Goal: Task Accomplishment & Management: Manage account settings

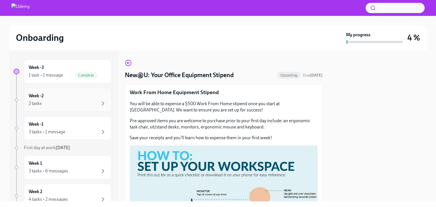
click at [42, 102] on div "2 tasks" at bounding box center [68, 103] width 78 height 7
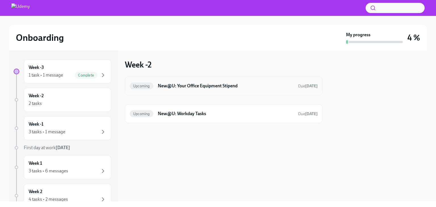
click at [196, 84] on h6 "New@U: Your Office Equipment Stipend" at bounding box center [226, 86] width 136 height 6
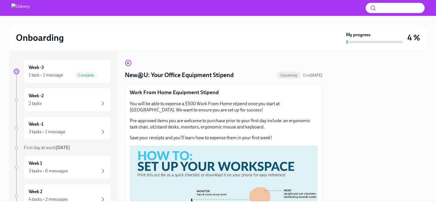
click at [195, 117] on div "You will be able to expense a $500 Work From Home stipend once you start at [GE…" at bounding box center [224, 121] width 188 height 40
click at [130, 64] on icon "button" at bounding box center [128, 63] width 7 height 7
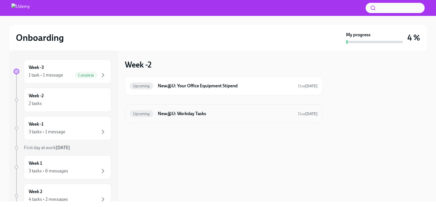
click at [193, 114] on h6 "New@U: Workday Tasks" at bounding box center [226, 114] width 136 height 6
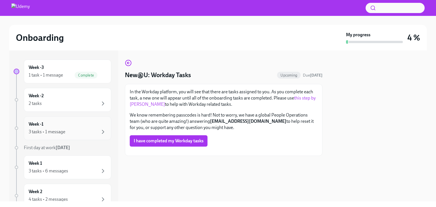
click at [63, 132] on div "3 tasks • 1 message" at bounding box center [47, 132] width 37 height 6
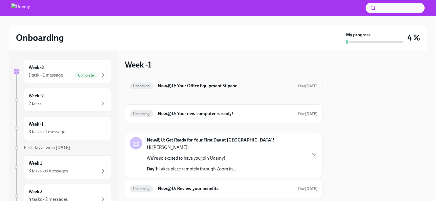
click at [199, 86] on h6 "New@U: Your Office Equipment Stipend" at bounding box center [226, 86] width 136 height 6
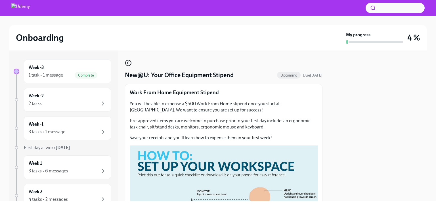
click at [129, 65] on icon "button" at bounding box center [128, 63] width 7 height 7
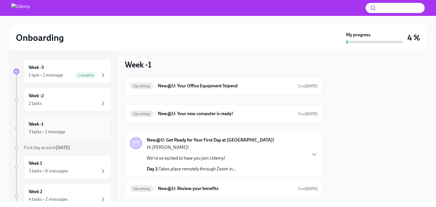
click at [73, 127] on div "Week -1 3 tasks • 1 message" at bounding box center [68, 128] width 78 height 14
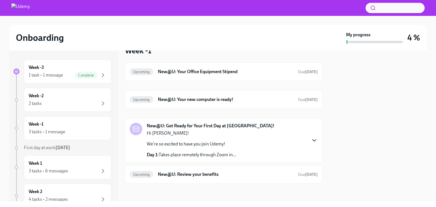
click at [311, 139] on icon "button" at bounding box center [314, 140] width 7 height 7
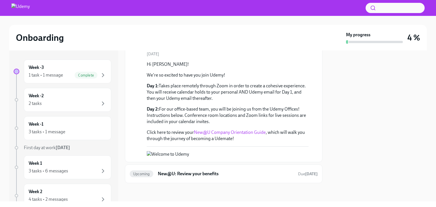
scroll to position [160, 0]
click at [236, 177] on div "Upcoming New@U: Review your benefits Due [DATE]" at bounding box center [224, 173] width 188 height 9
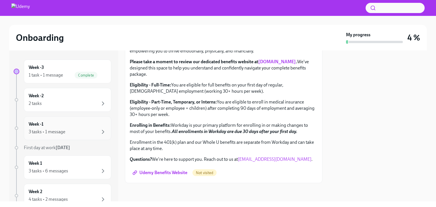
scroll to position [40, 0]
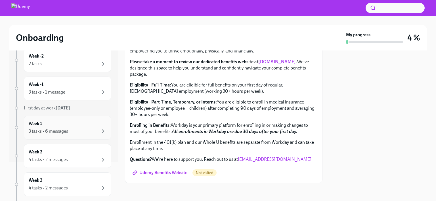
click at [56, 131] on div "3 tasks • 6 messages" at bounding box center [48, 131] width 39 height 6
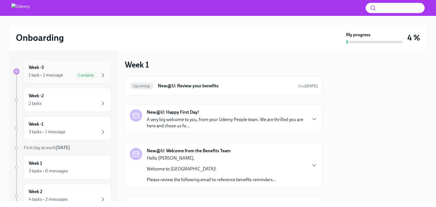
click at [56, 71] on div "Week -3 1 task • 1 message Complete" at bounding box center [68, 71] width 78 height 14
